Goal: Navigation & Orientation: Find specific page/section

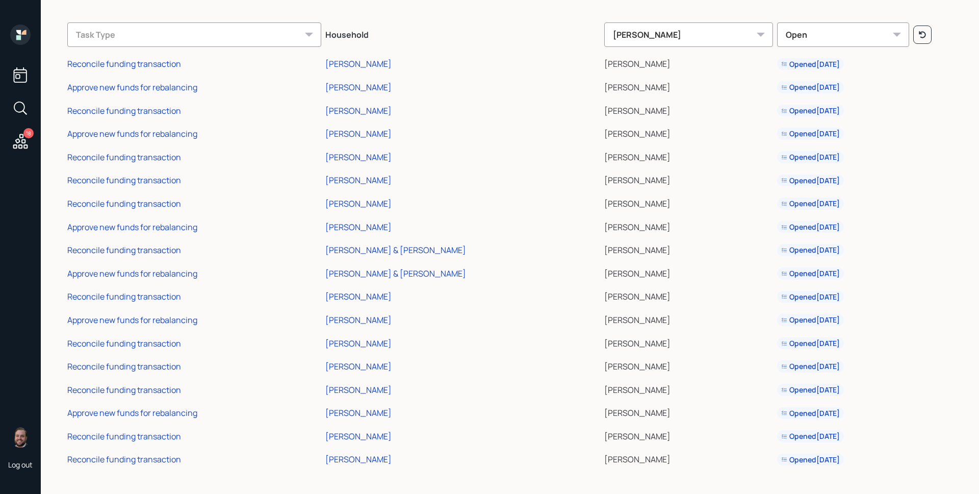
scroll to position [43, 0]
